Goal: Task Accomplishment & Management: Manage account settings

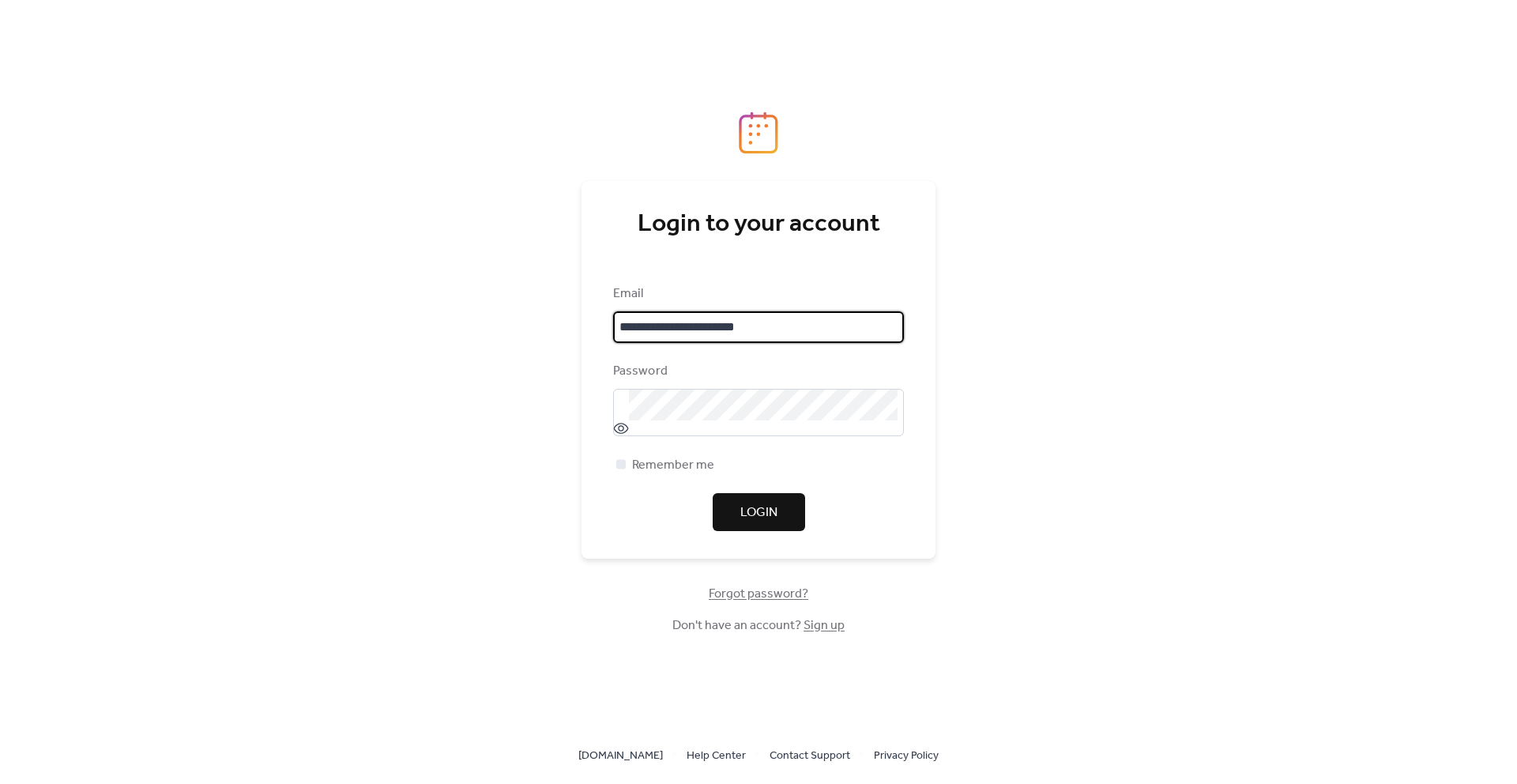
click at [775, 510] on span "Login" at bounding box center [759, 512] width 37 height 19
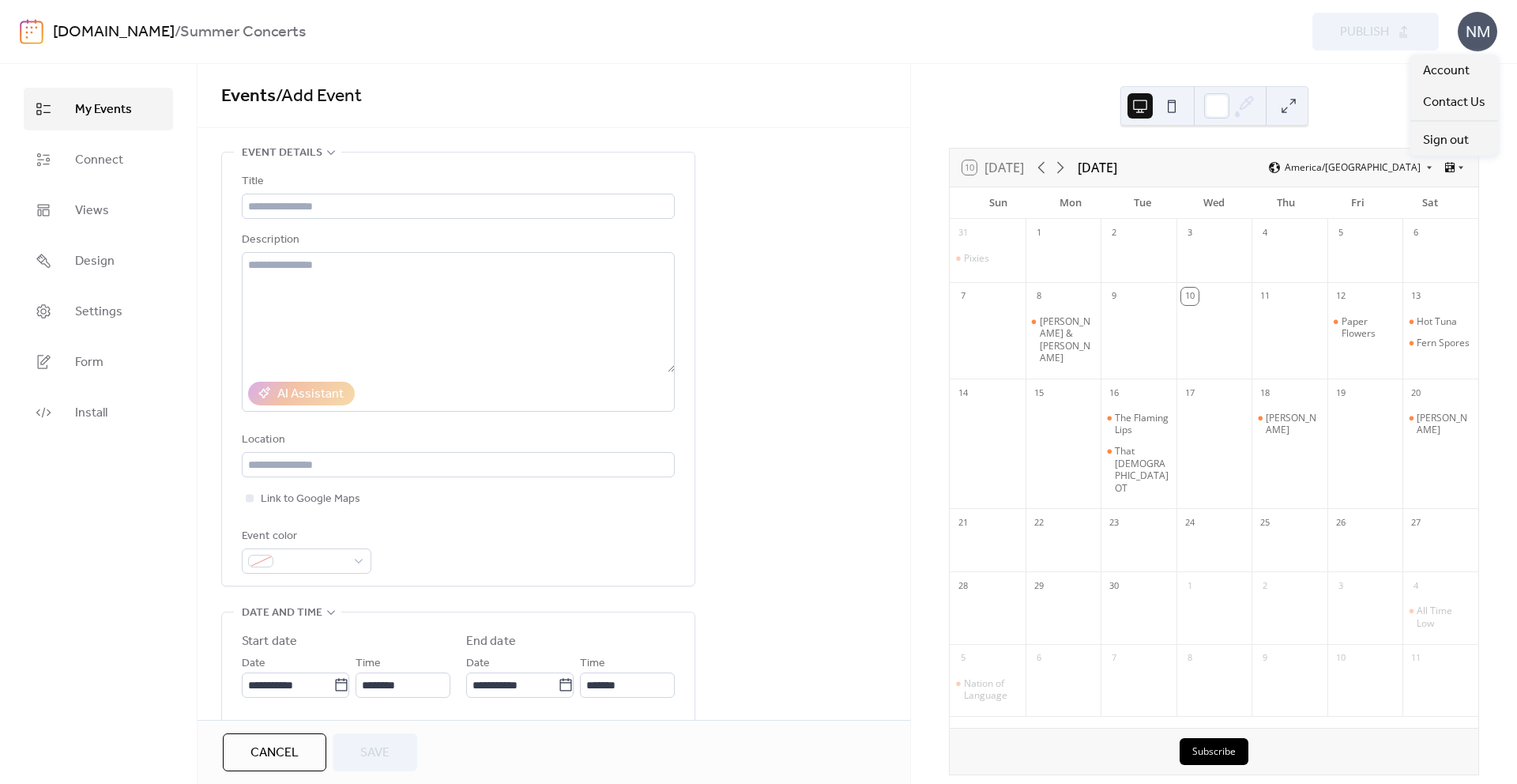
click at [1480, 42] on div "NM" at bounding box center [1478, 31] width 39 height 39
click at [1457, 70] on span "Account" at bounding box center [1447, 70] width 46 height 19
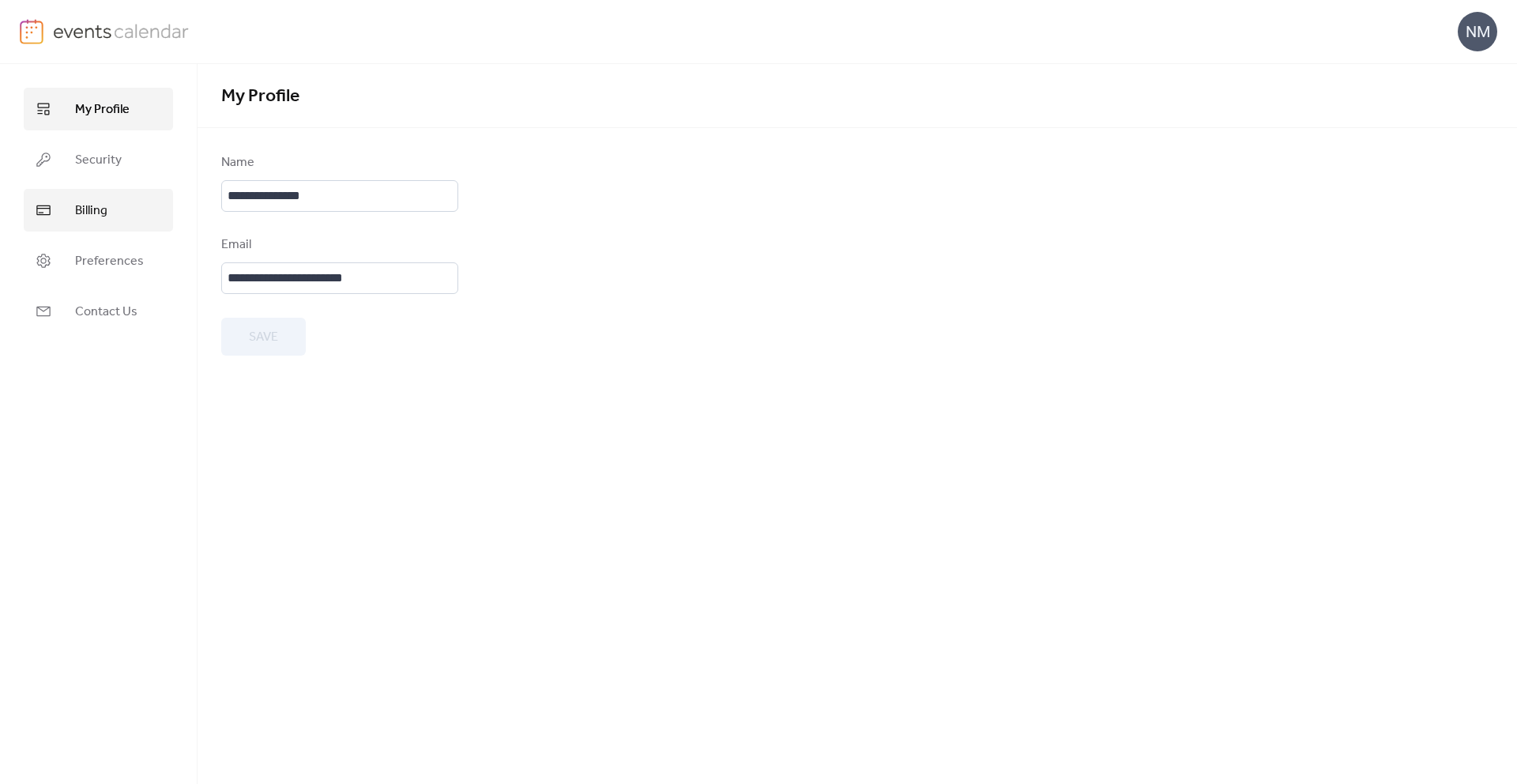
click at [100, 218] on span "Billing" at bounding box center [91, 210] width 32 height 19
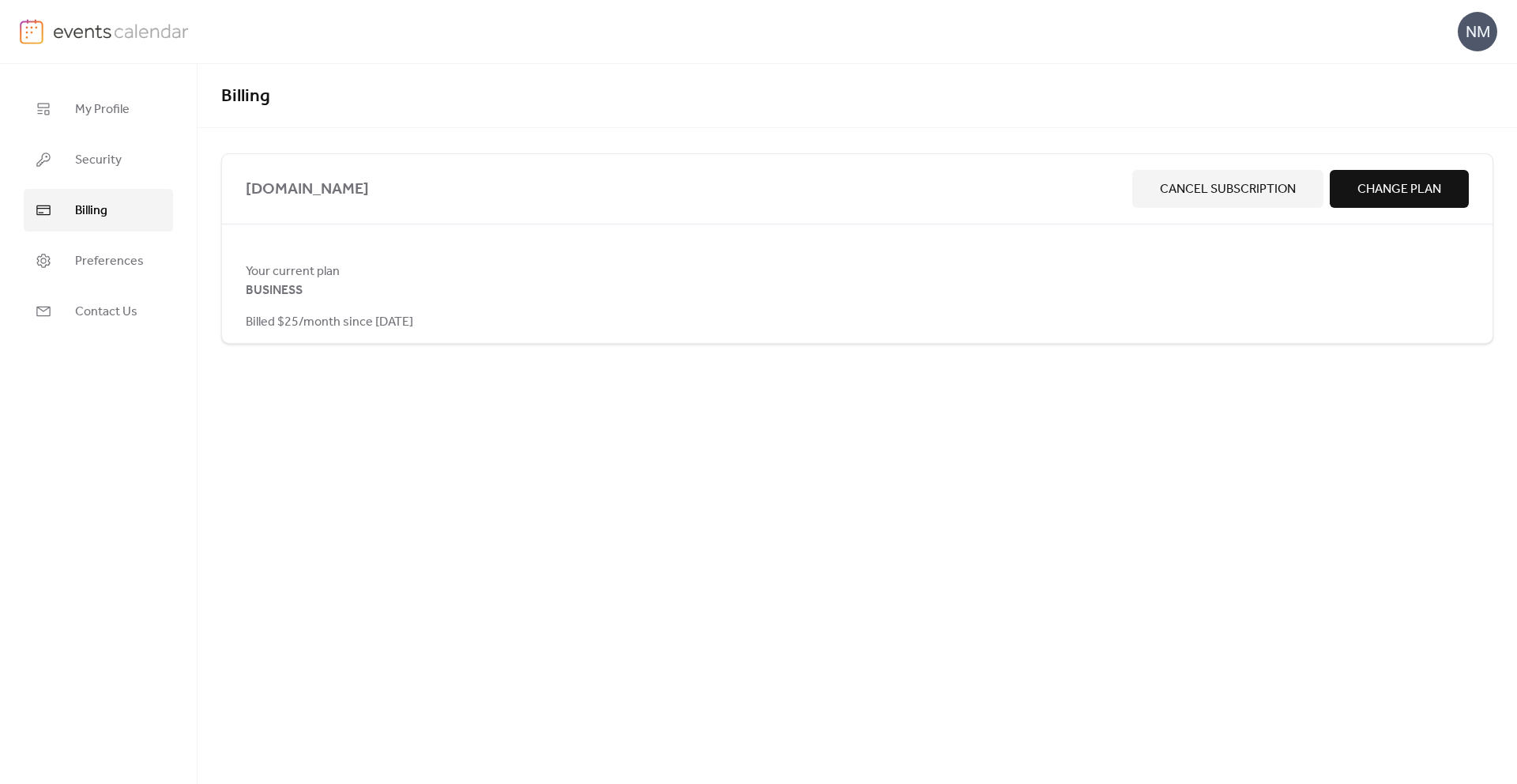
click at [1285, 188] on span "Cancel Subscription" at bounding box center [1228, 189] width 136 height 19
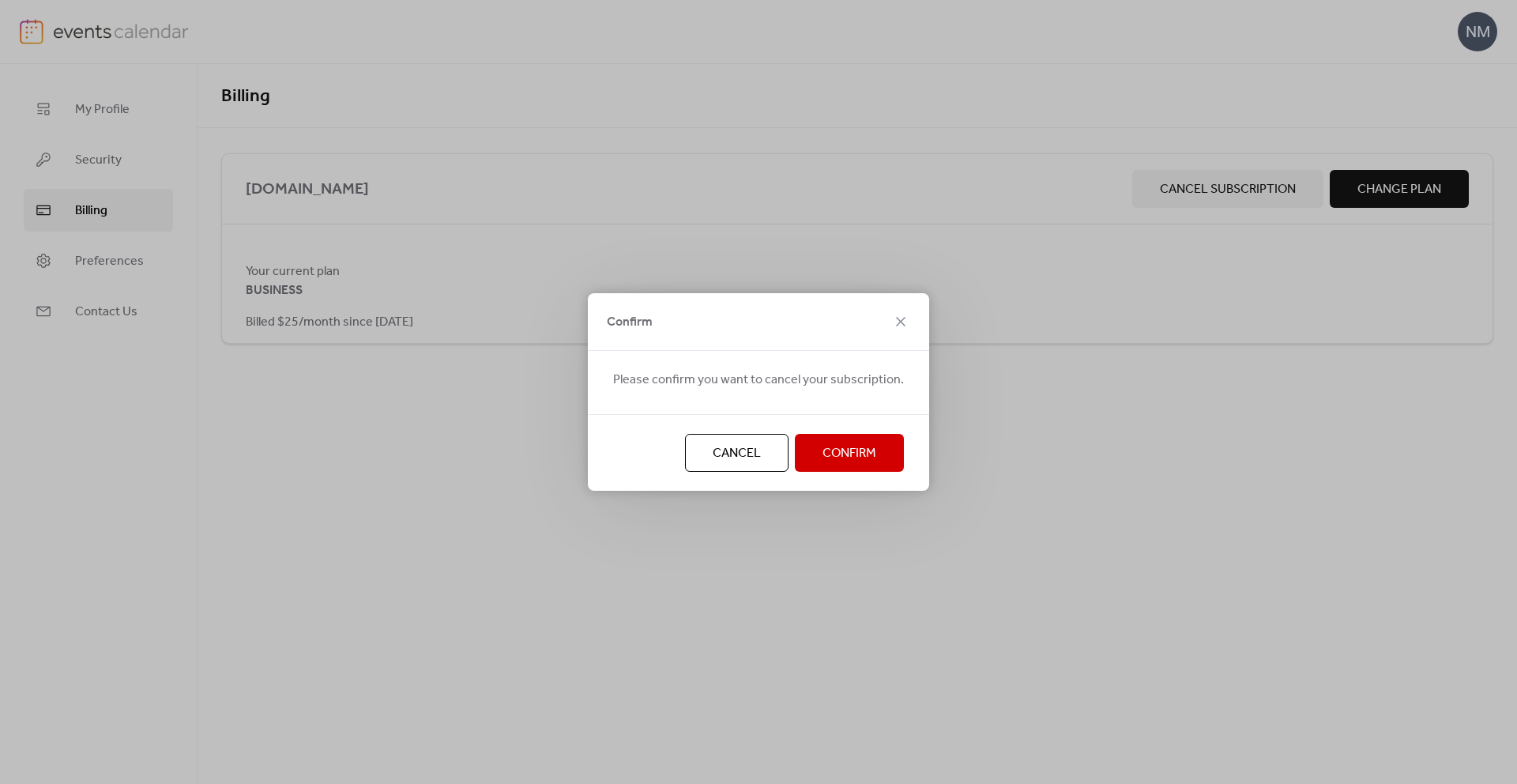
click at [867, 444] on span "Confirm" at bounding box center [850, 453] width 54 height 19
